Goal: Task Accomplishment & Management: Manage account settings

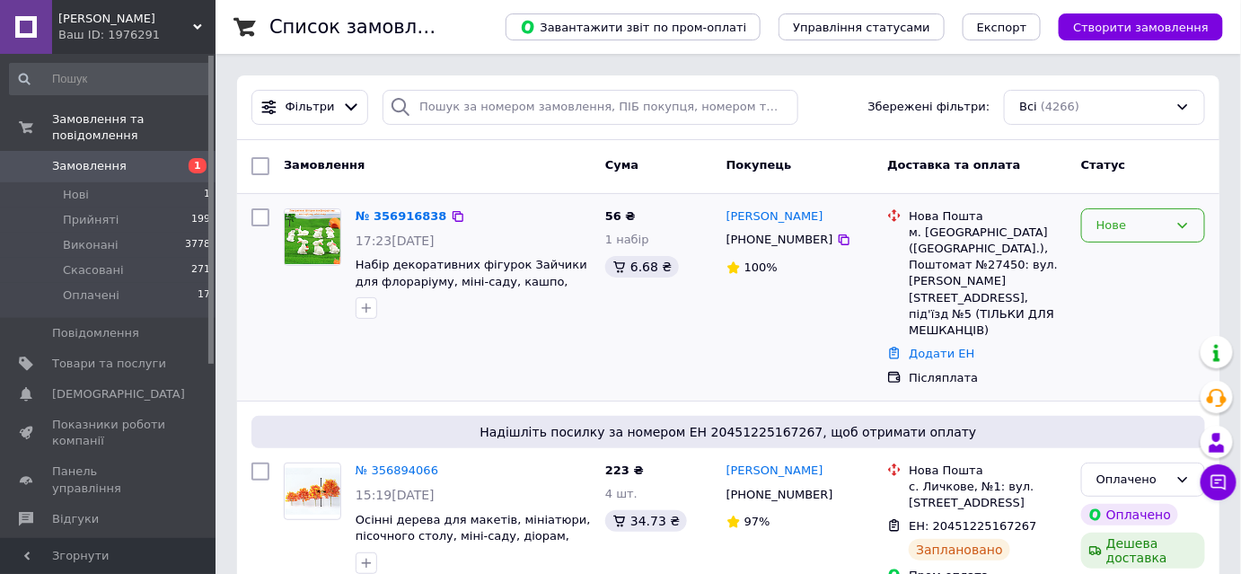
click at [1153, 217] on div "Нове" at bounding box center [1132, 225] width 72 height 19
click at [1143, 266] on li "Прийнято" at bounding box center [1143, 262] width 122 height 33
click at [71, 187] on span "Нові" at bounding box center [76, 195] width 26 height 16
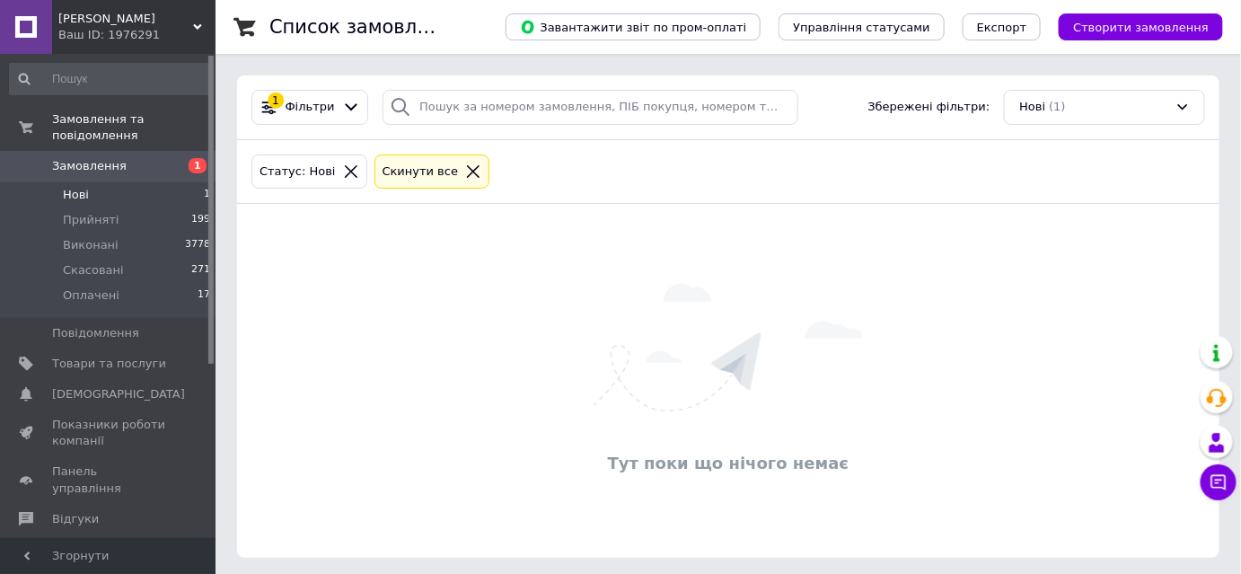
click at [89, 182] on li "Нові 1" at bounding box center [110, 194] width 221 height 25
click at [79, 158] on span "Замовлення" at bounding box center [89, 166] width 75 height 16
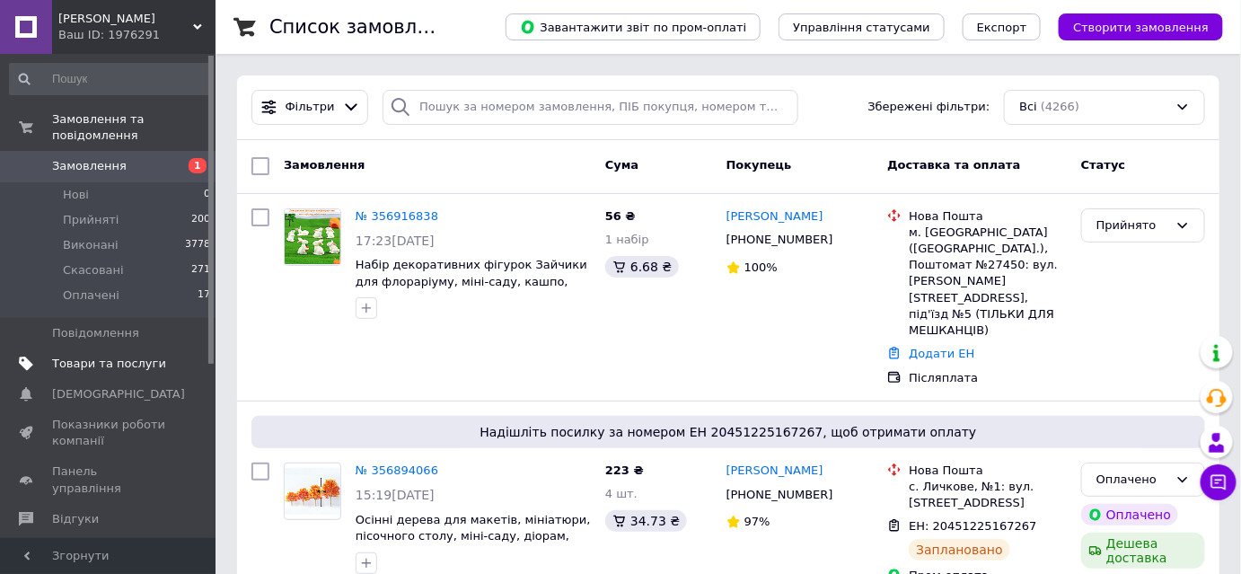
click at [127, 355] on span "Товари та послуги" at bounding box center [109, 363] width 114 height 16
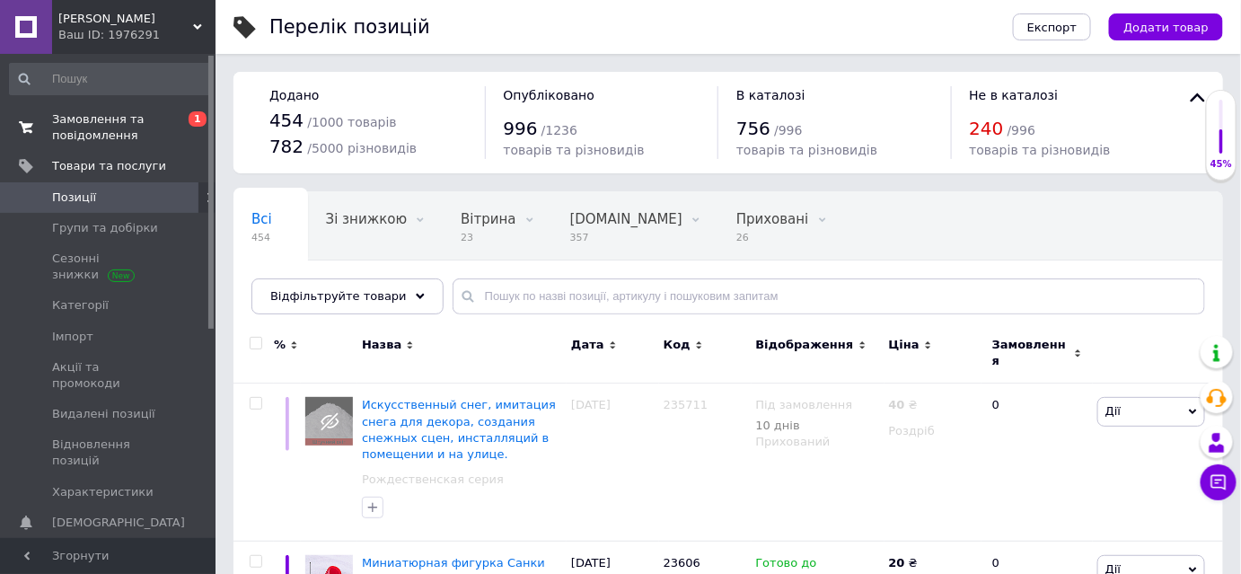
click at [101, 129] on span "Замовлення та повідомлення" at bounding box center [109, 127] width 114 height 32
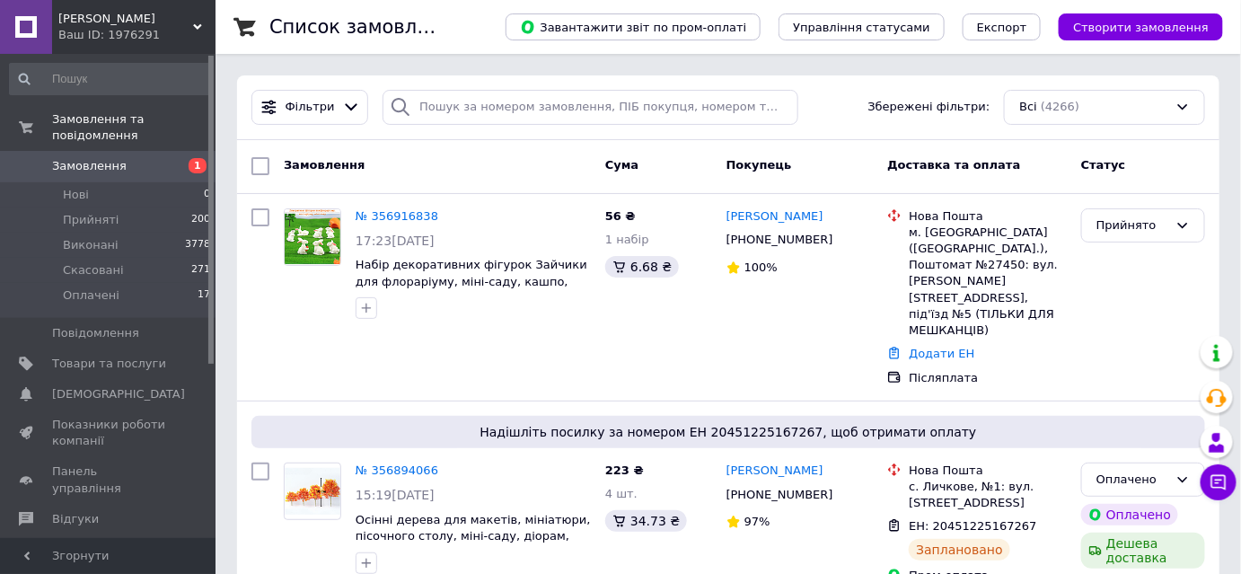
click at [390, 219] on link "№ 356916838" at bounding box center [396, 215] width 83 height 13
